Goal: Information Seeking & Learning: Learn about a topic

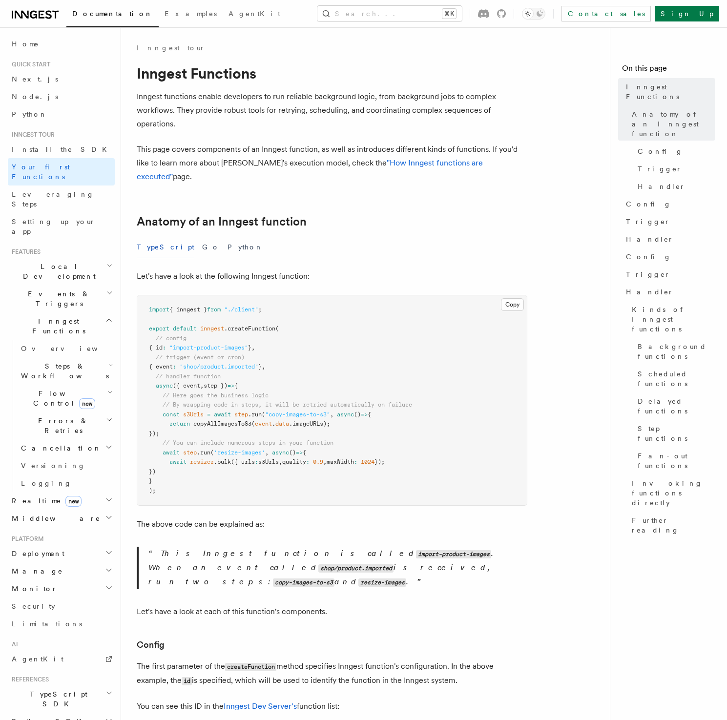
click at [400, 215] on h2 "Anatomy of an Inngest function" at bounding box center [332, 222] width 391 height 14
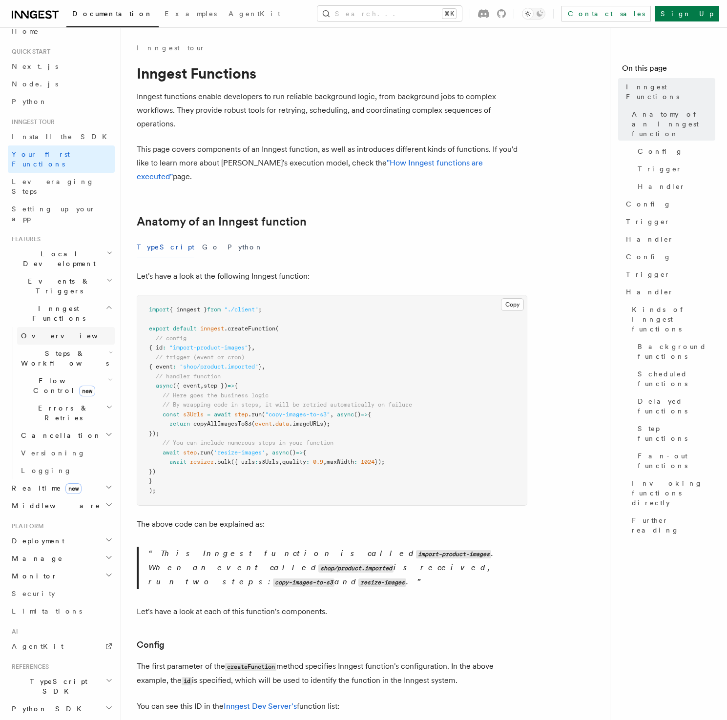
scroll to position [61, 0]
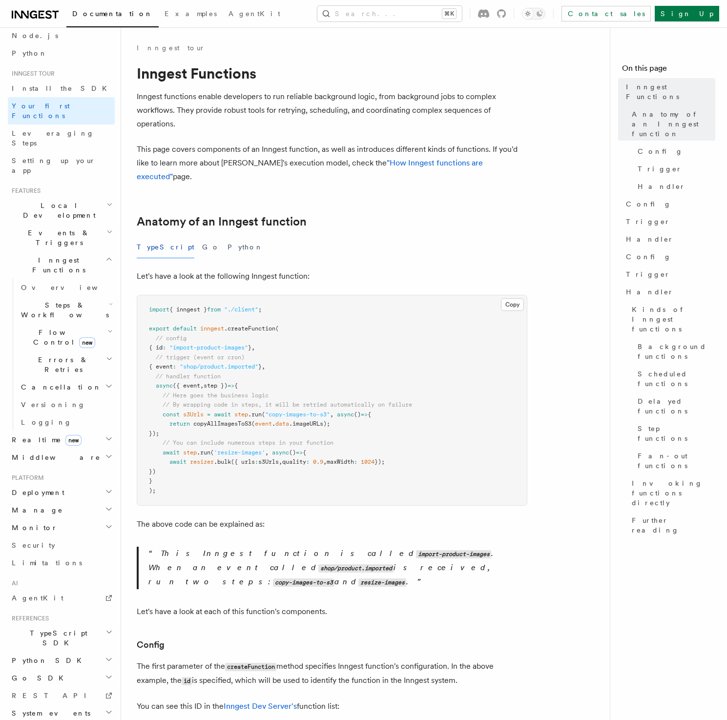
click at [44, 328] on span "Flow Control new" at bounding box center [62, 338] width 90 height 20
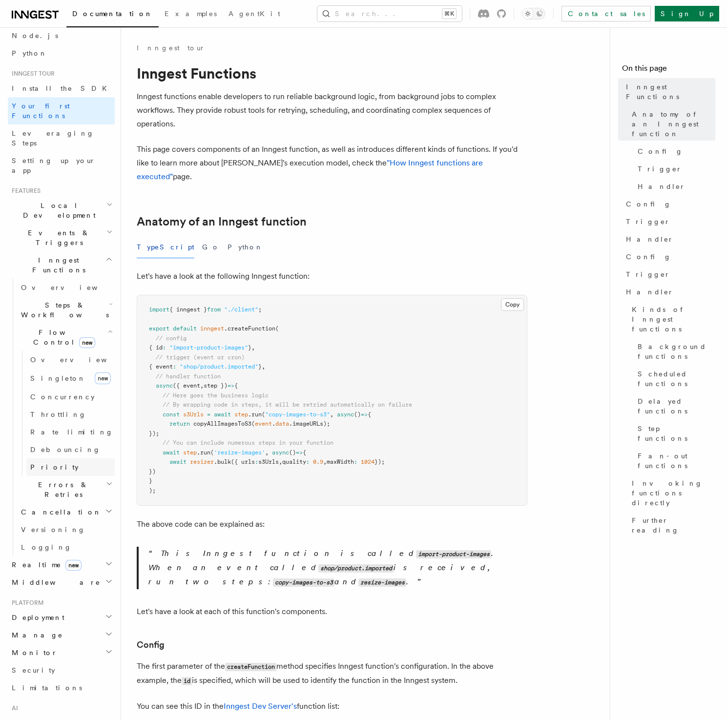
scroll to position [63, 0]
click at [56, 322] on h2 "Flow Control new" at bounding box center [66, 335] width 98 height 27
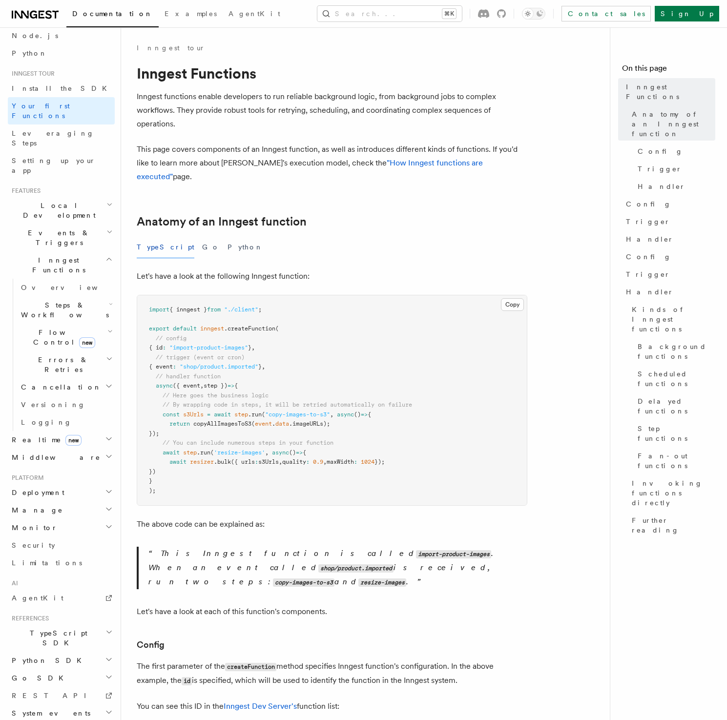
click at [56, 296] on h2 "Steps & Workflows" at bounding box center [66, 309] width 98 height 27
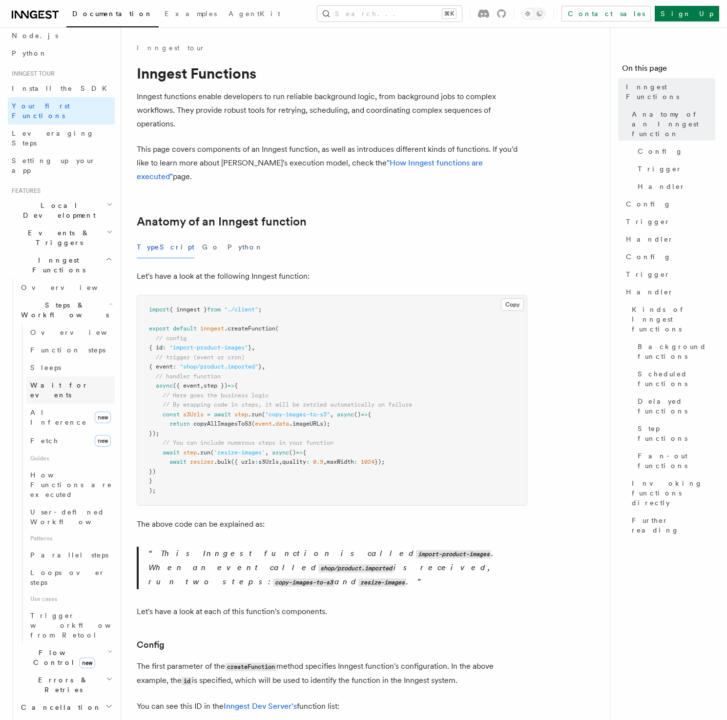
scroll to position [63, 0]
click at [55, 379] on span "Wait for events" at bounding box center [59, 388] width 58 height 18
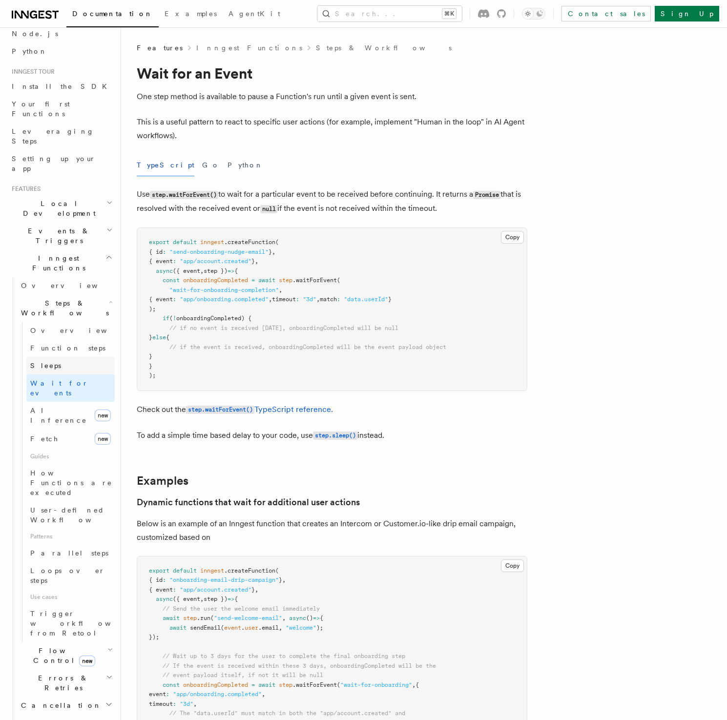
click at [68, 357] on link "Sleeps" at bounding box center [70, 366] width 88 height 18
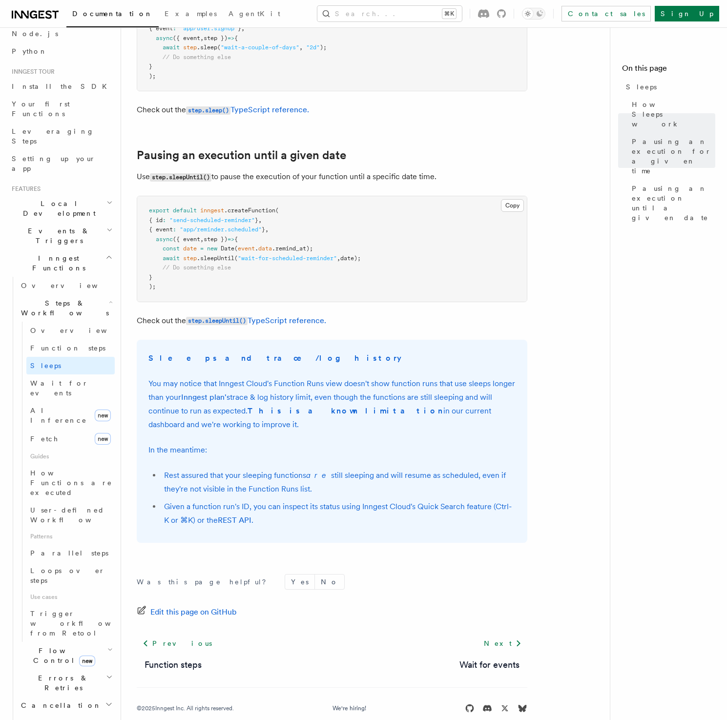
scroll to position [424, 0]
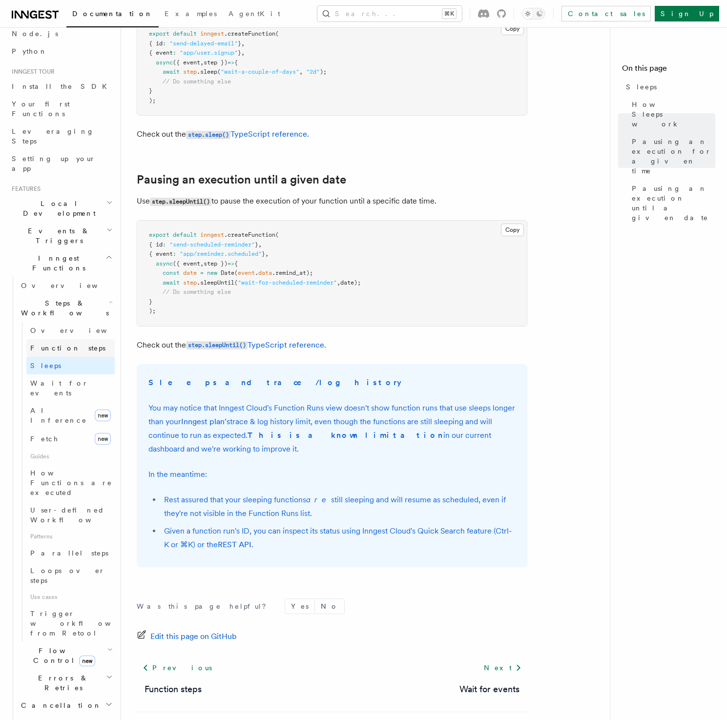
click at [69, 344] on span "Function steps" at bounding box center [67, 348] width 75 height 8
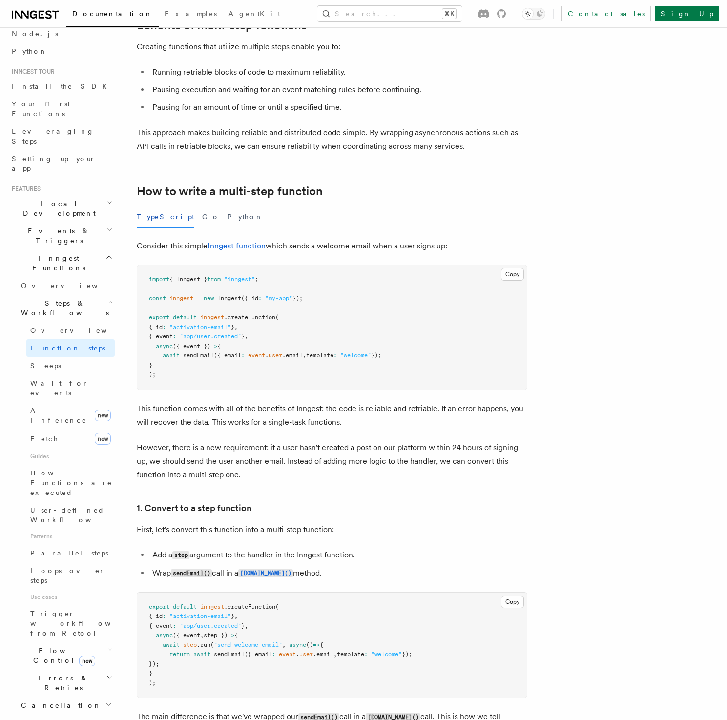
scroll to position [174, 0]
